Goal: Information Seeking & Learning: Learn about a topic

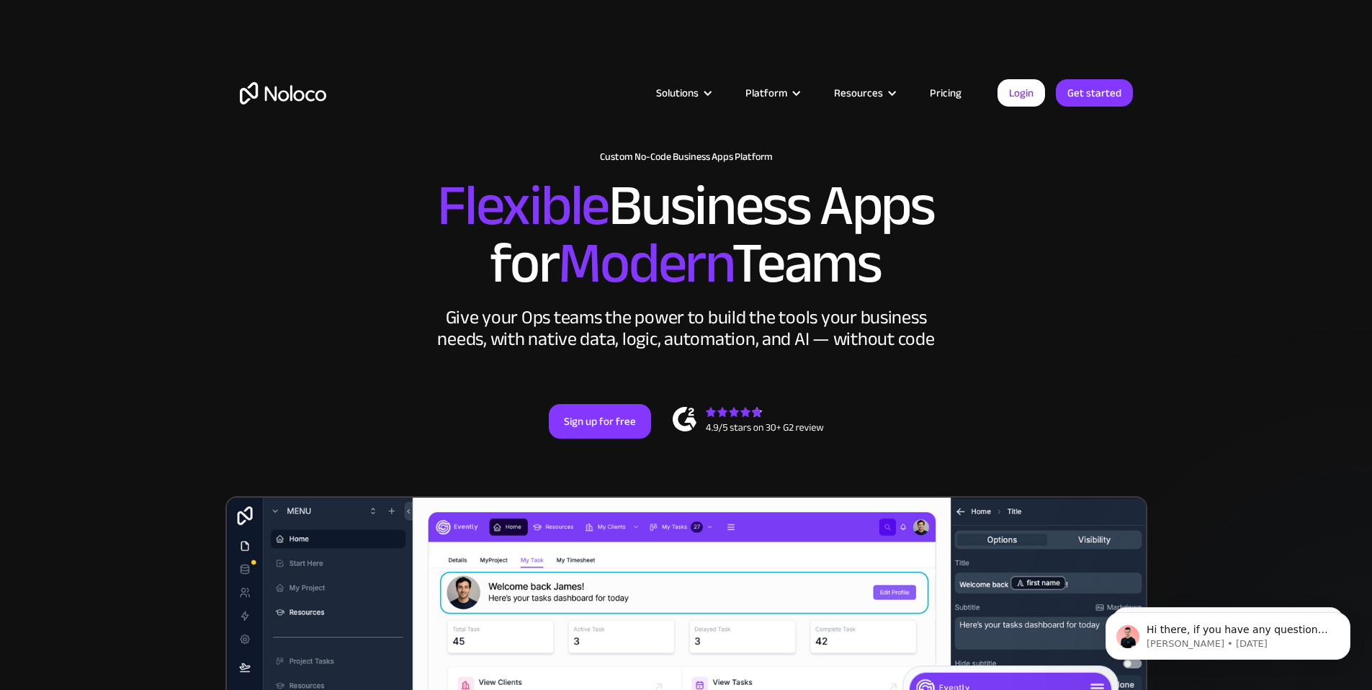
click at [245, 101] on img "home" at bounding box center [283, 93] width 86 height 22
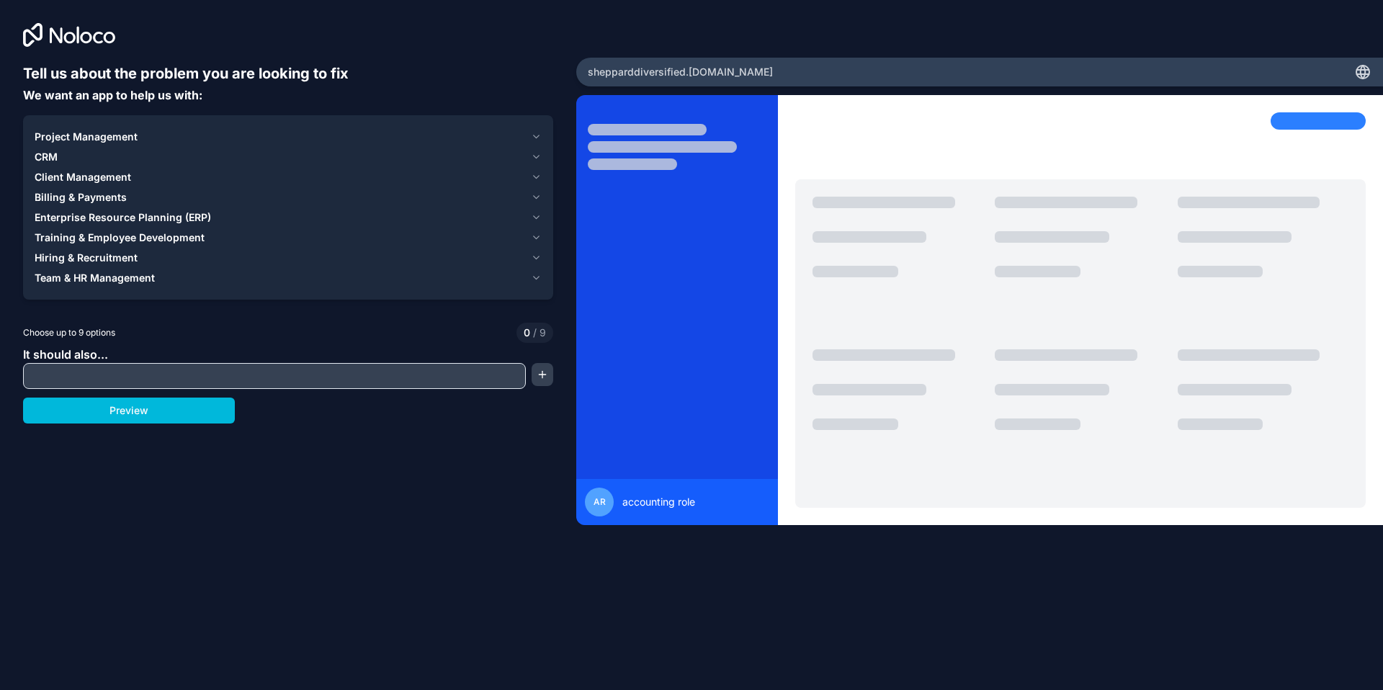
click at [126, 167] on button "Client Management" at bounding box center [288, 177] width 507 height 20
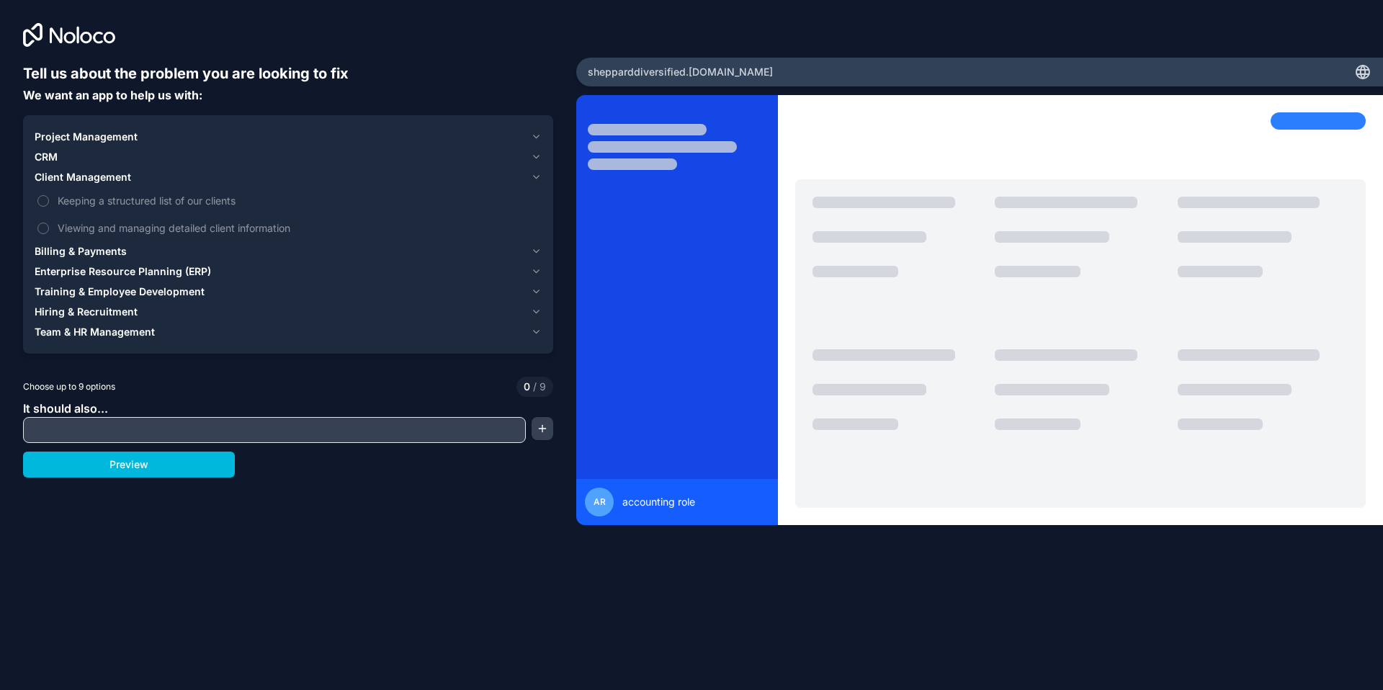
click at [73, 249] on span "Billing & Payments" at bounding box center [81, 251] width 92 height 14
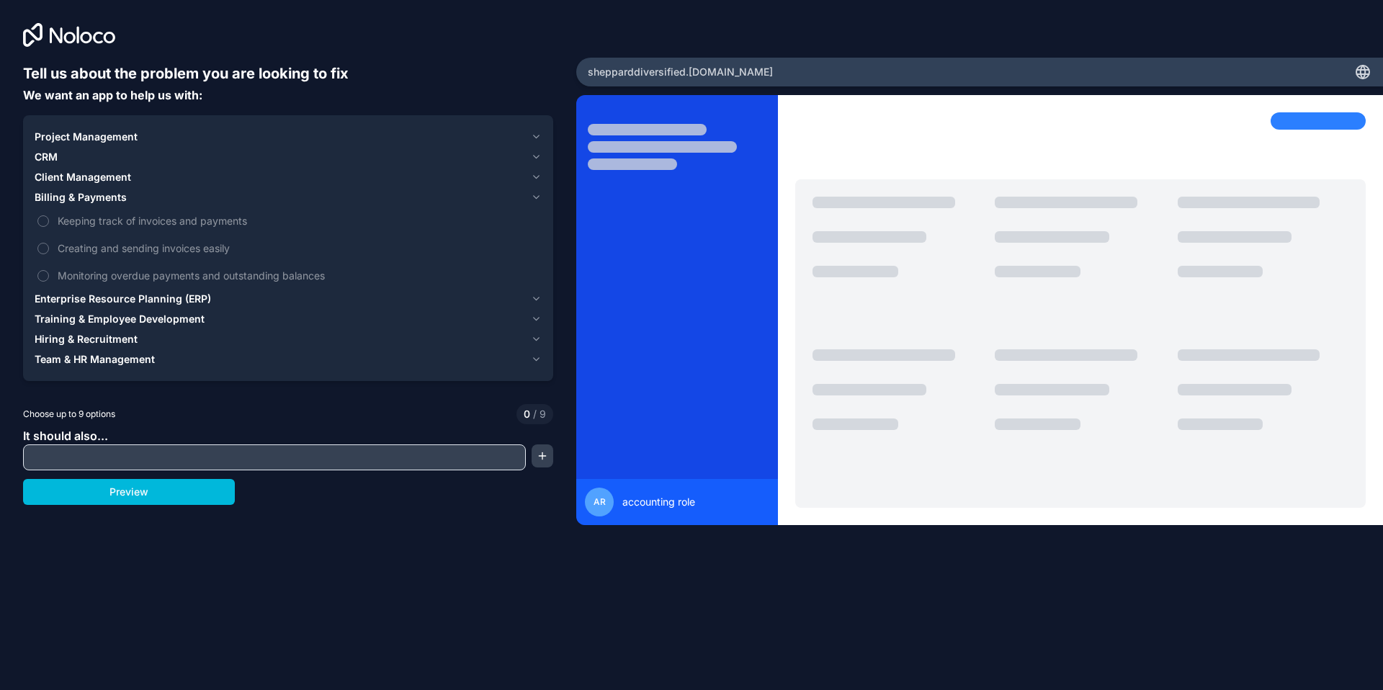
click at [50, 220] on label "Keeping track of invoices and payments" at bounding box center [288, 220] width 507 height 27
click at [49, 220] on button "Keeping track of invoices and payments" at bounding box center [43, 221] width 12 height 12
drag, startPoint x: 45, startPoint y: 239, endPoint x: 45, endPoint y: 249, distance: 9.4
click at [45, 240] on label "Creating and sending invoices easily" at bounding box center [288, 248] width 507 height 27
click at [45, 243] on button "Creating and sending invoices easily" at bounding box center [43, 249] width 12 height 12
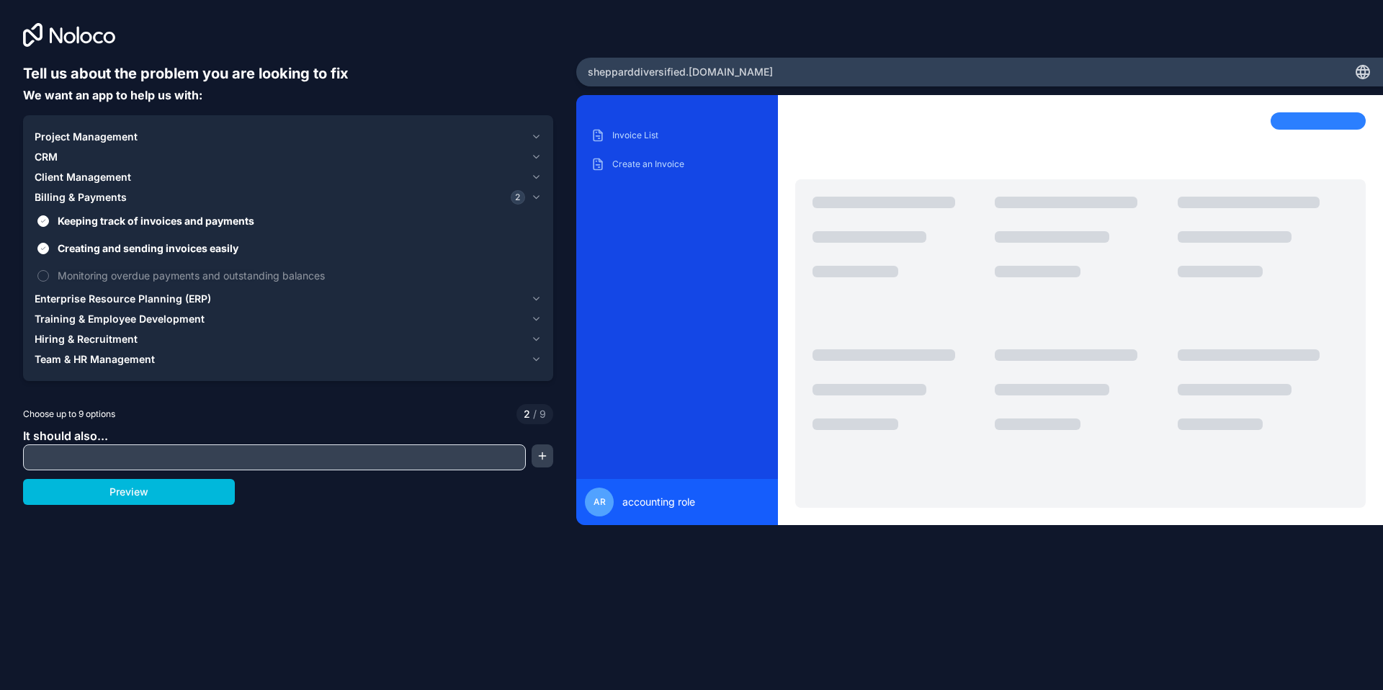
click at [47, 266] on label "Monitoring overdue payments and outstanding balances" at bounding box center [288, 275] width 507 height 27
click at [47, 270] on button "Monitoring overdue payments and outstanding balances" at bounding box center [43, 276] width 12 height 12
click at [48, 297] on span "Enterprise Resource Planning (ERP)" at bounding box center [123, 299] width 176 height 14
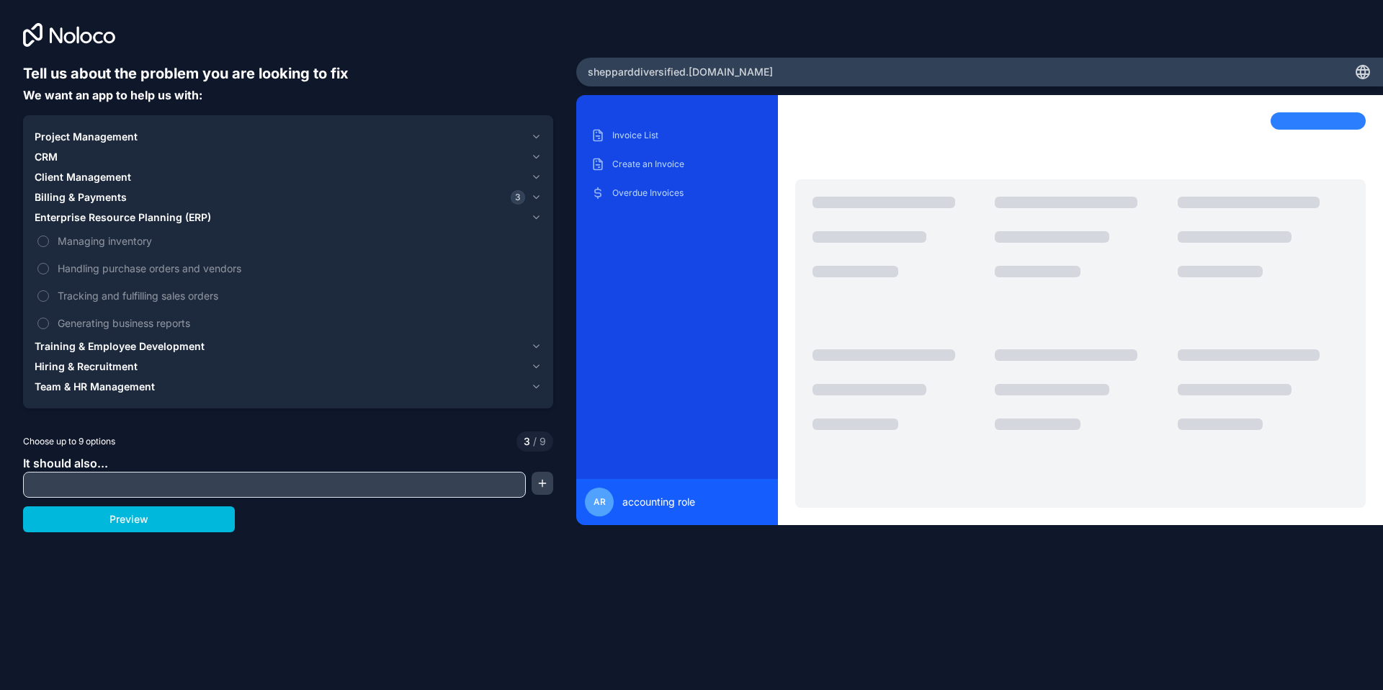
click at [44, 244] on button "Managing inventory" at bounding box center [43, 242] width 12 height 12
drag, startPoint x: 43, startPoint y: 264, endPoint x: 43, endPoint y: 274, distance: 10.1
click at [43, 265] on button "Handling purchase orders and vendors" at bounding box center [43, 269] width 12 height 12
drag, startPoint x: 44, startPoint y: 287, endPoint x: 42, endPoint y: 300, distance: 13.8
click at [44, 288] on label "Tracking and fulfilling sales orders" at bounding box center [288, 295] width 507 height 27
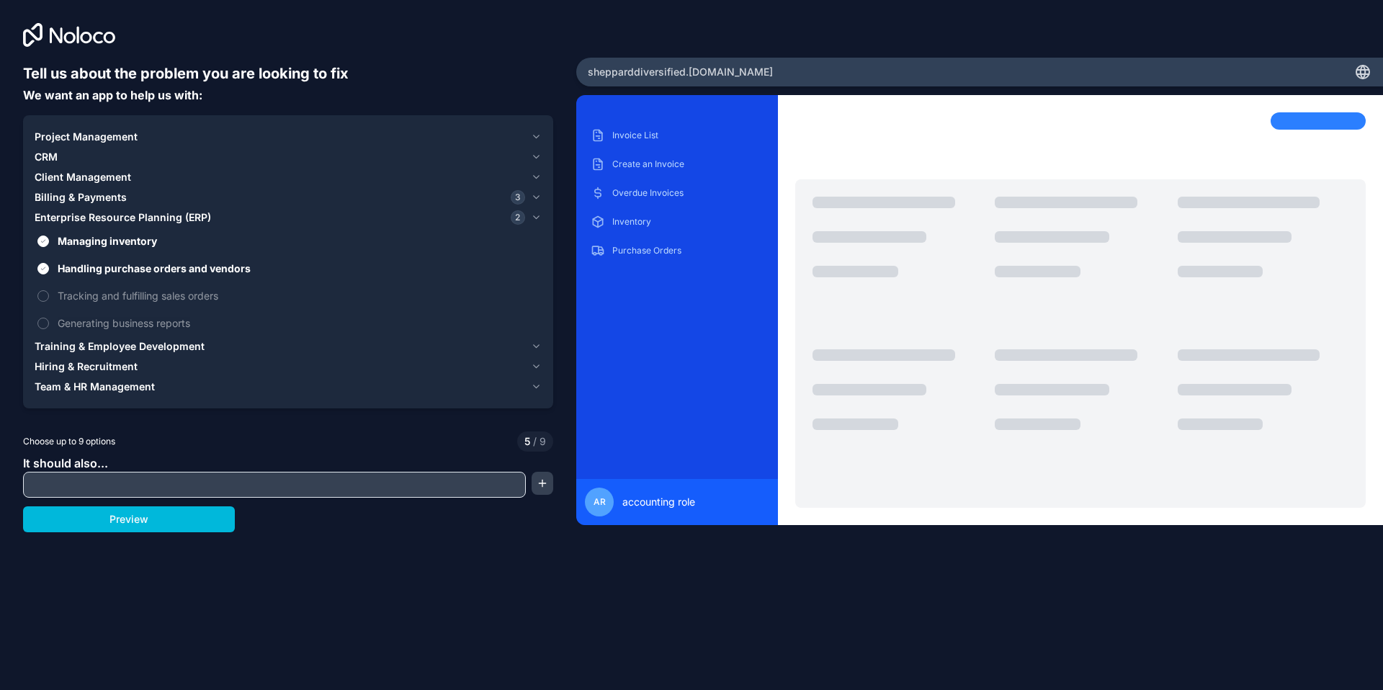
click at [44, 290] on button "Tracking and fulfilling sales orders" at bounding box center [43, 296] width 12 height 12
click at [41, 318] on button "Generating business reports" at bounding box center [43, 324] width 12 height 12
click at [44, 349] on span "Training & Employee Development" at bounding box center [120, 346] width 170 height 14
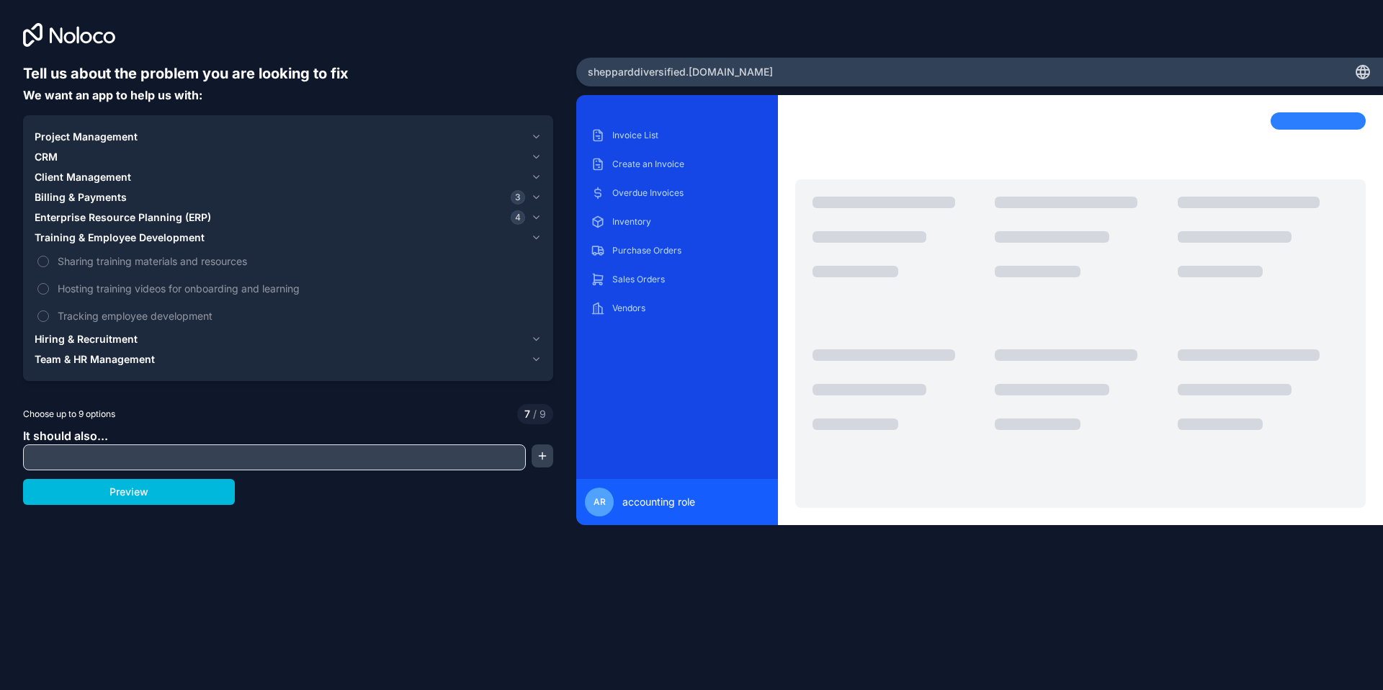
click at [62, 179] on span "Client Management" at bounding box center [83, 177] width 97 height 14
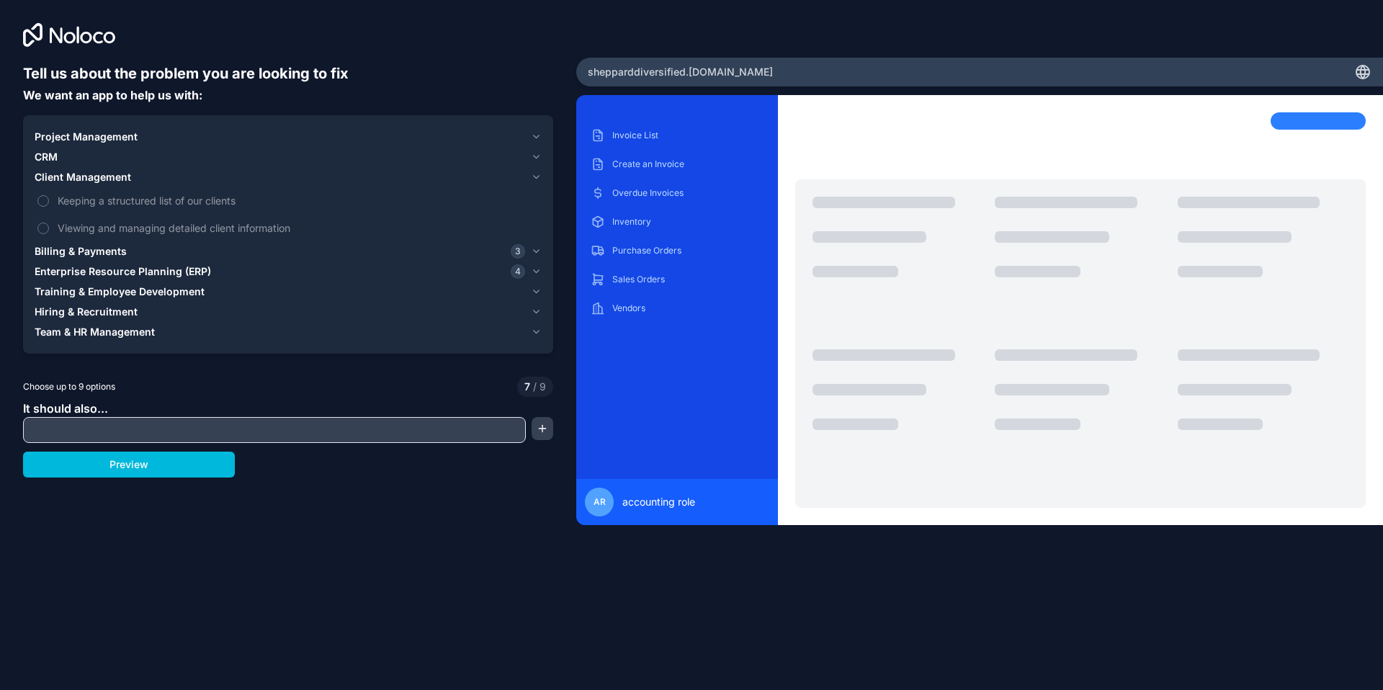
drag, startPoint x: 45, startPoint y: 197, endPoint x: 42, endPoint y: 208, distance: 11.9
click at [45, 197] on button "Keeping a structured list of our clients" at bounding box center [43, 201] width 12 height 12
click at [35, 239] on label "Viewing and managing detailed client information" at bounding box center [288, 228] width 507 height 27
click at [37, 234] on button "Viewing and managing detailed client information" at bounding box center [43, 229] width 12 height 12
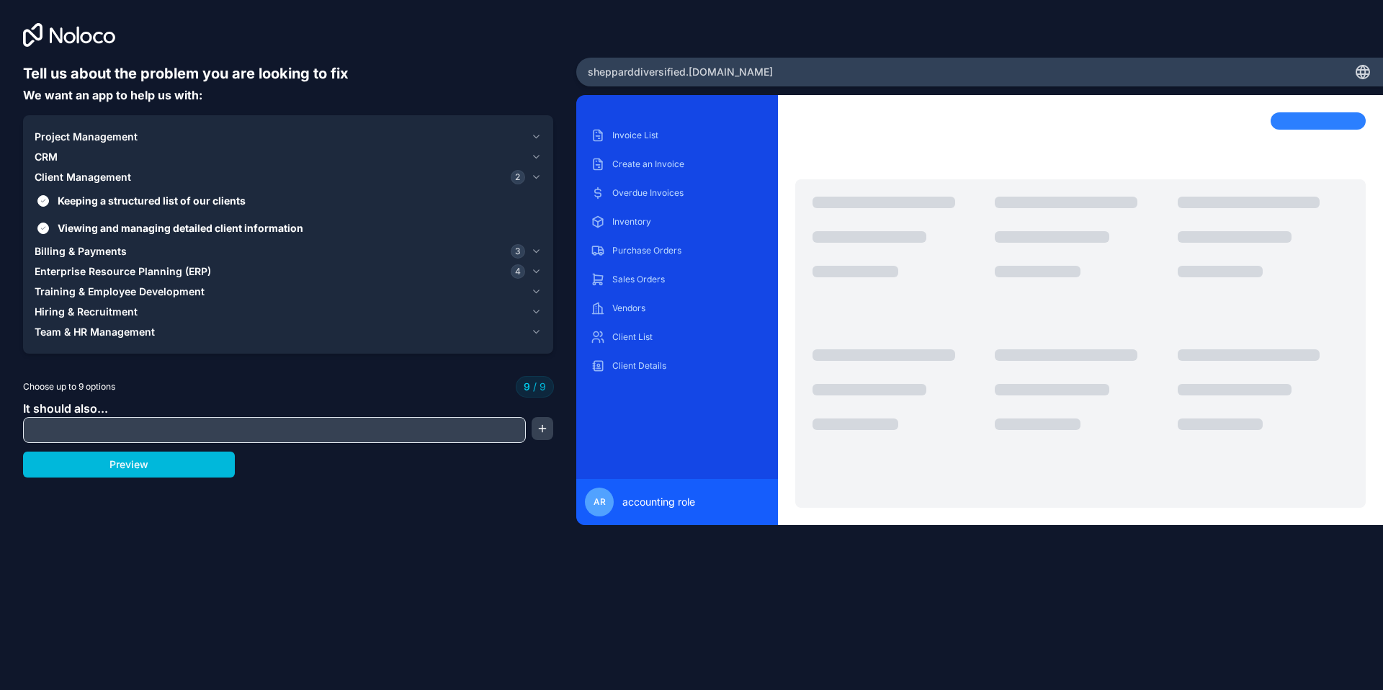
click at [38, 232] on button "Viewing and managing detailed client information" at bounding box center [43, 229] width 12 height 12
click at [38, 232] on label "Viewing and managing detailed client information" at bounding box center [288, 228] width 507 height 27
click at [38, 232] on button "Viewing and managing detailed client information" at bounding box center [43, 229] width 12 height 12
click at [79, 465] on button "Preview" at bounding box center [129, 465] width 212 height 26
